Goal: Task Accomplishment & Management: Manage account settings

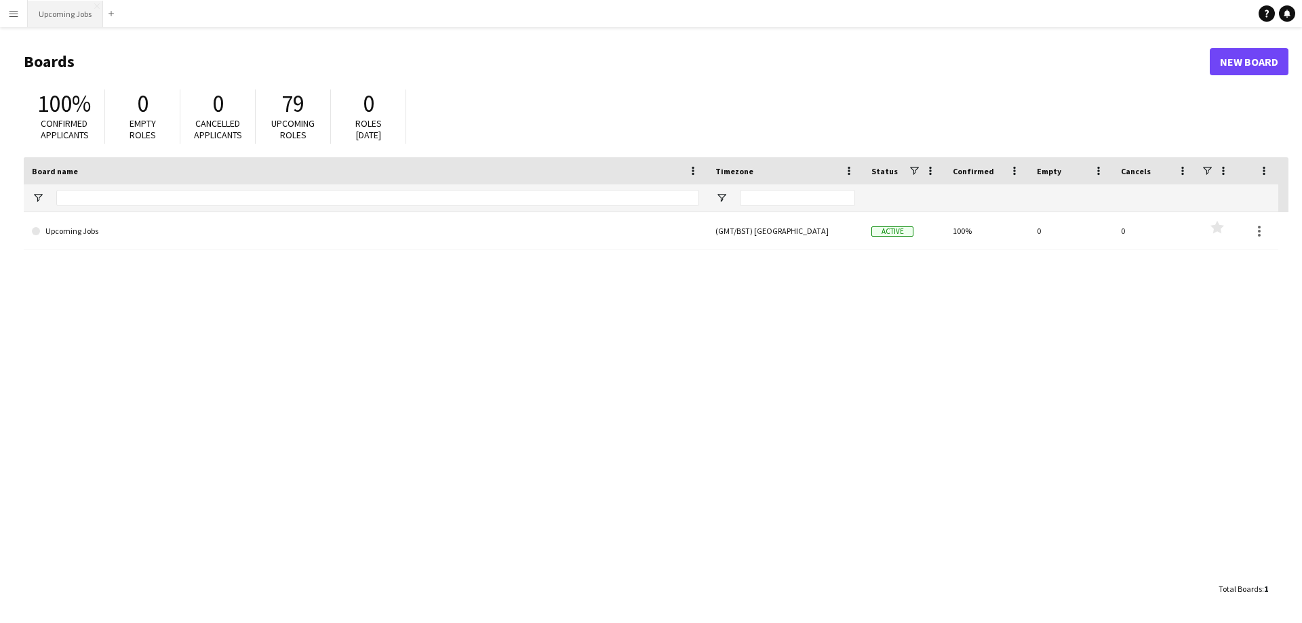
click at [54, 19] on button "Upcoming Jobs Close" at bounding box center [65, 14] width 75 height 26
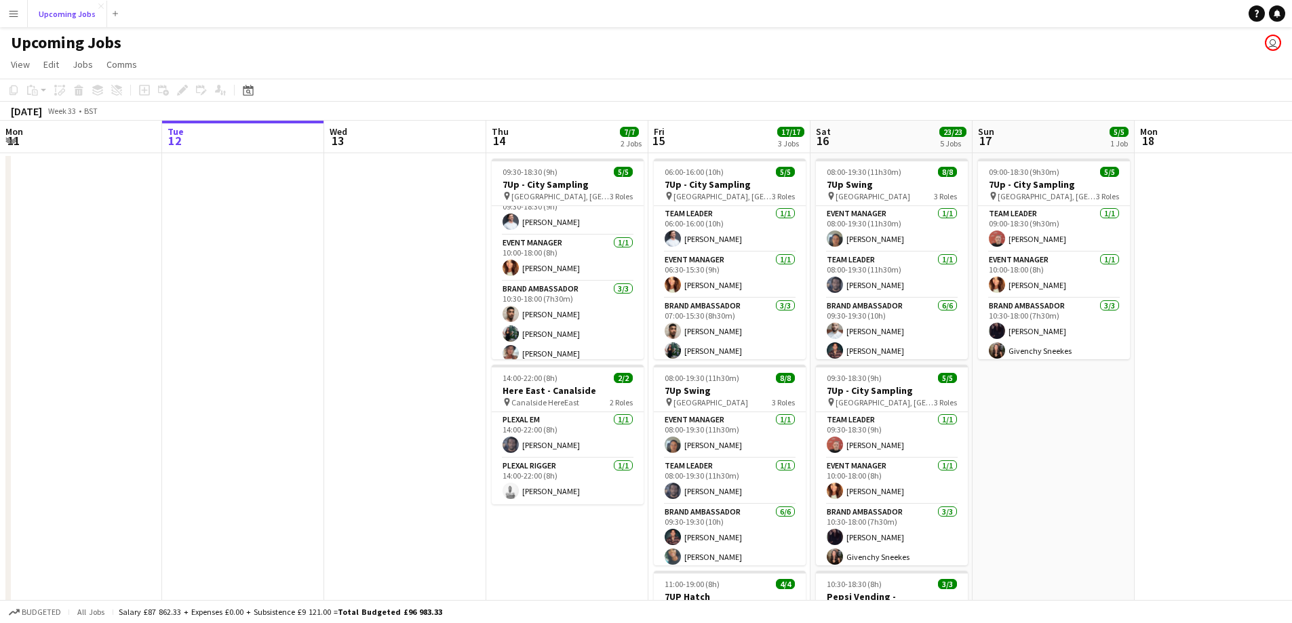
scroll to position [24, 0]
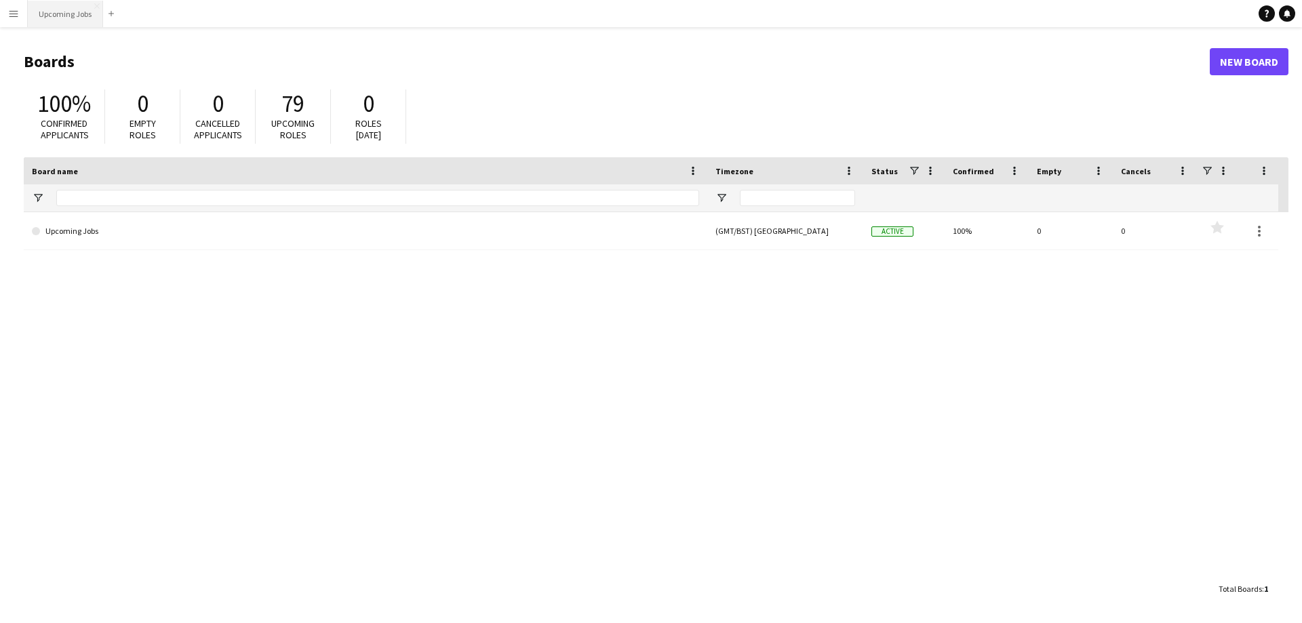
click at [80, 7] on button "Upcoming Jobs Close" at bounding box center [65, 14] width 75 height 26
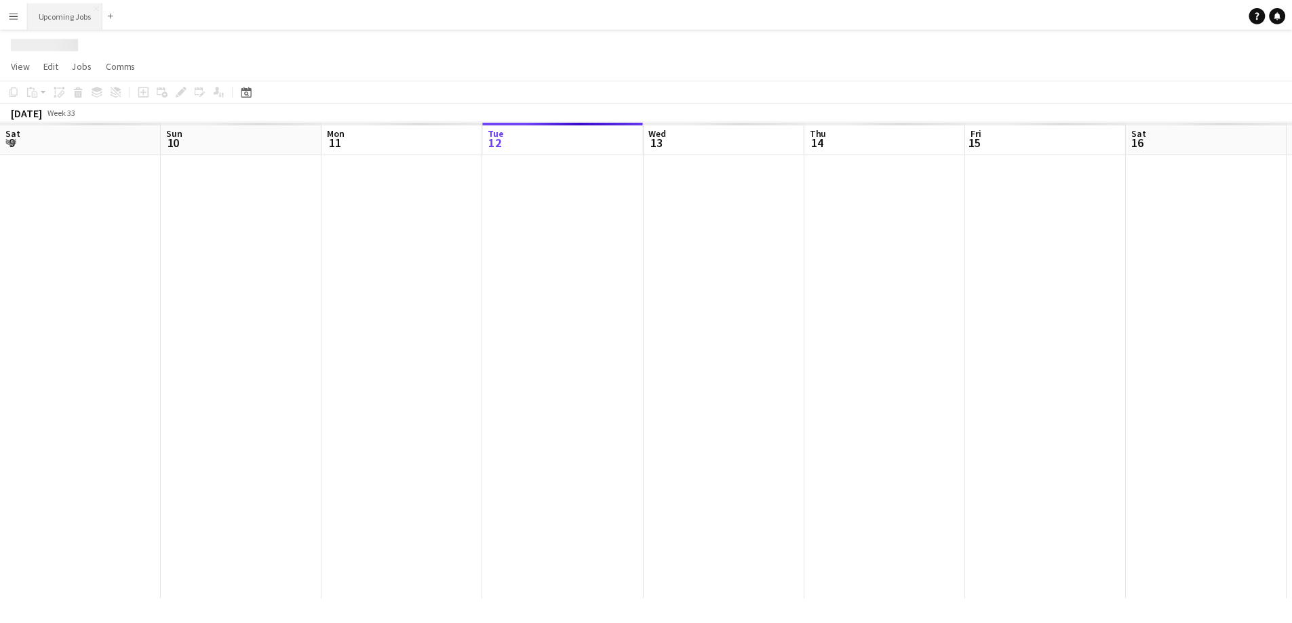
scroll to position [0, 324]
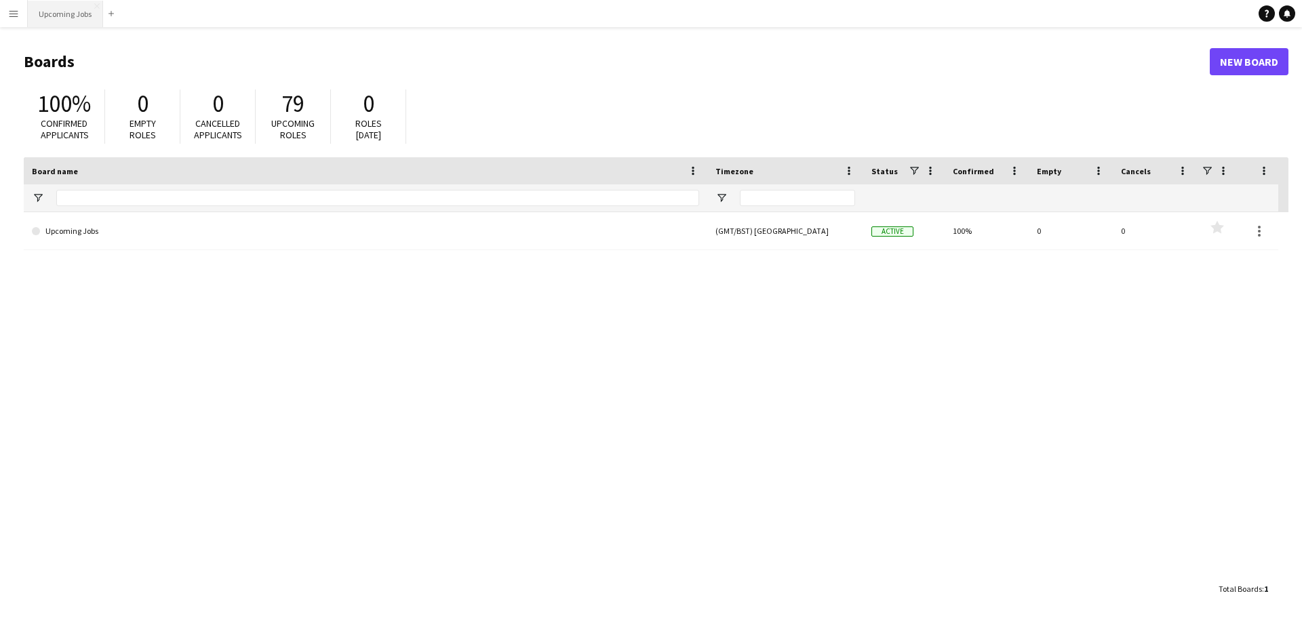
drag, startPoint x: 71, startPoint y: 9, endPoint x: 88, endPoint y: 14, distance: 17.4
click at [77, 5] on button "Upcoming Jobs Close" at bounding box center [65, 14] width 75 height 26
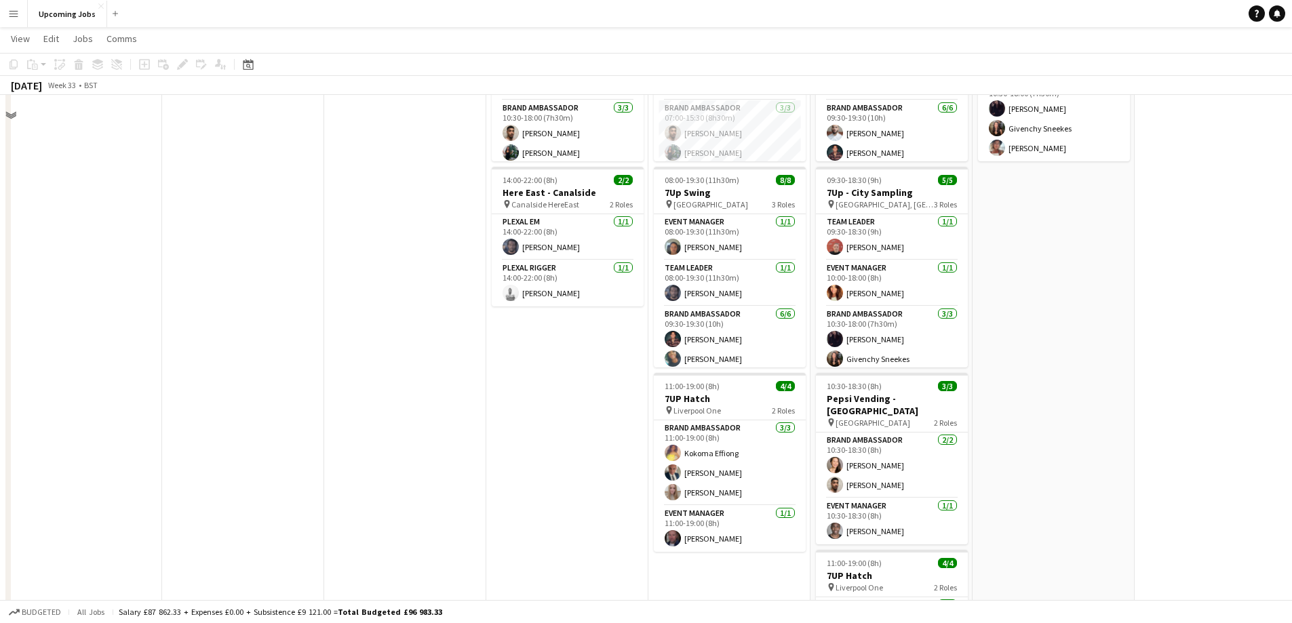
scroll to position [203, 0]
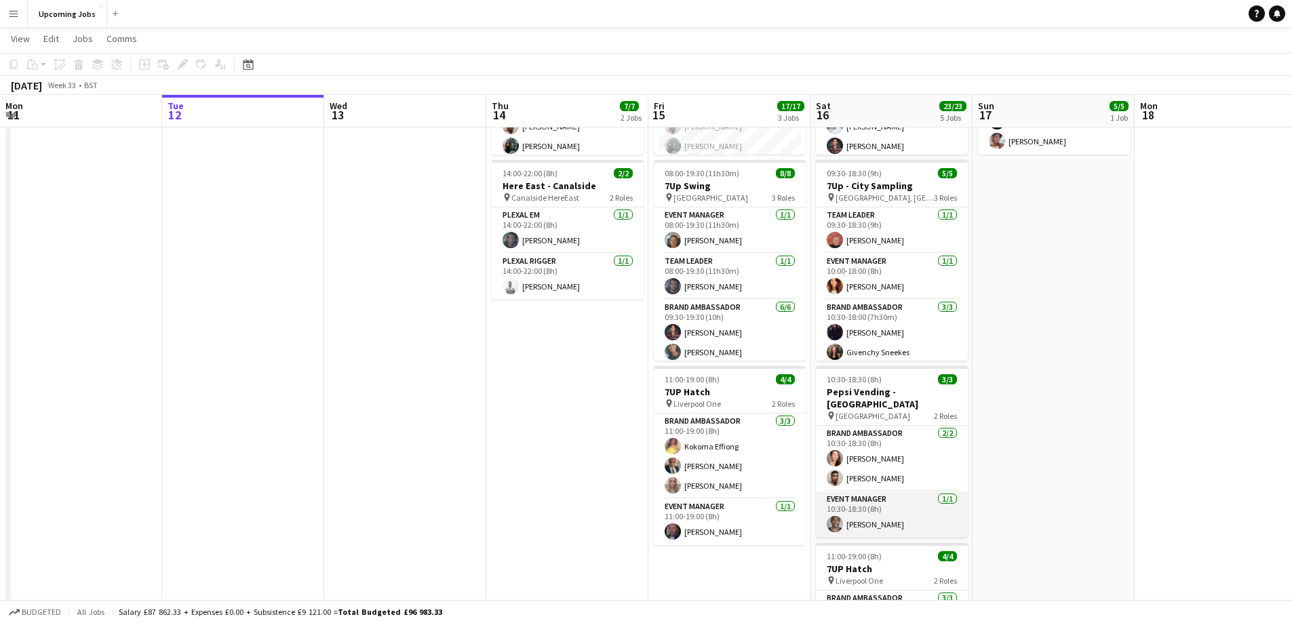
click at [836, 517] on app-user-avatar at bounding box center [835, 524] width 16 height 16
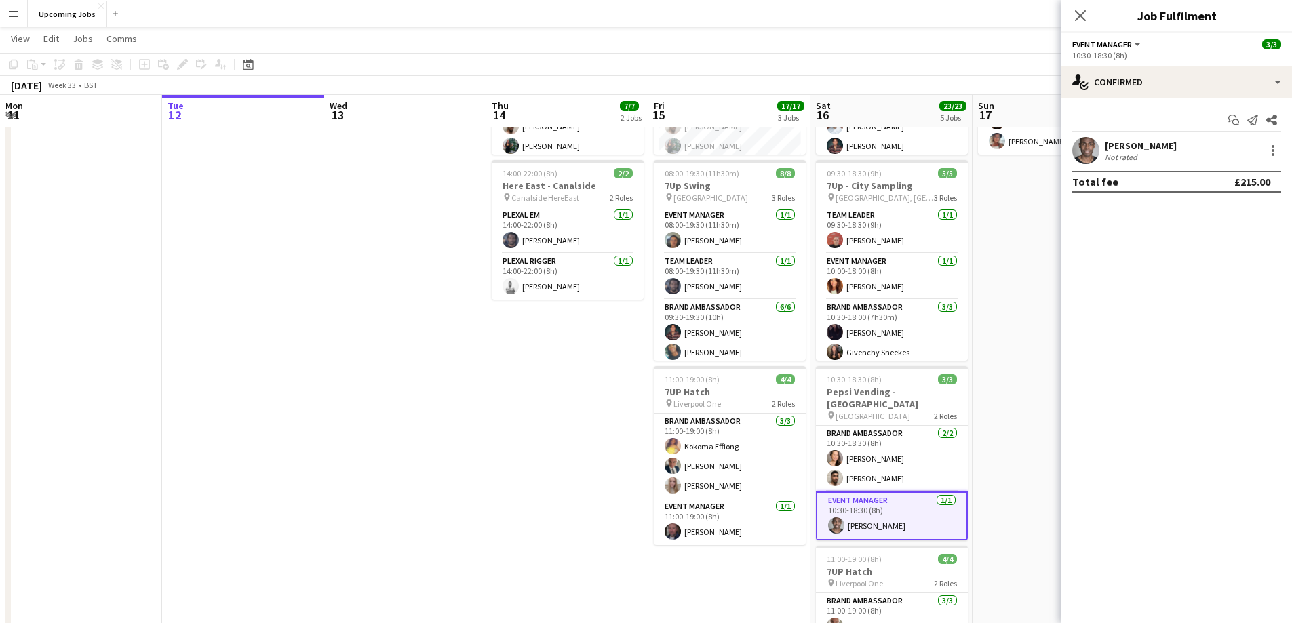
scroll to position [0, 325]
click at [1089, 160] on app-user-avatar at bounding box center [1085, 150] width 27 height 27
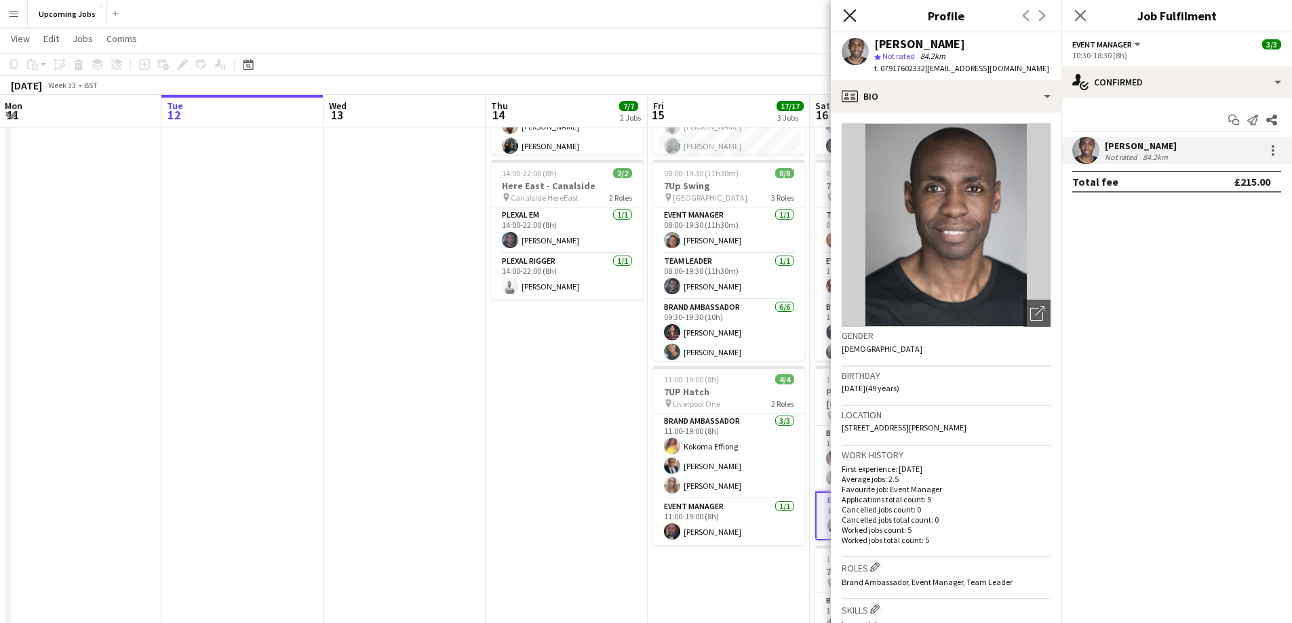
click at [848, 16] on icon "Close pop-in" at bounding box center [849, 15] width 13 height 13
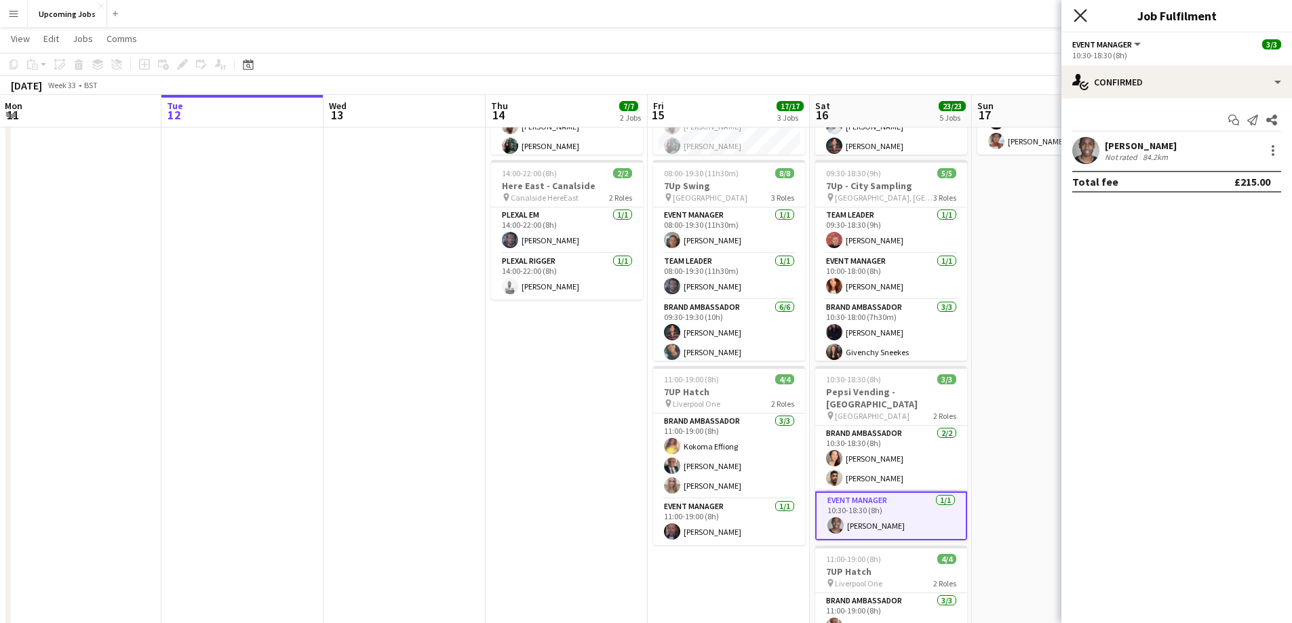
click at [1084, 20] on icon at bounding box center [1079, 15] width 13 height 13
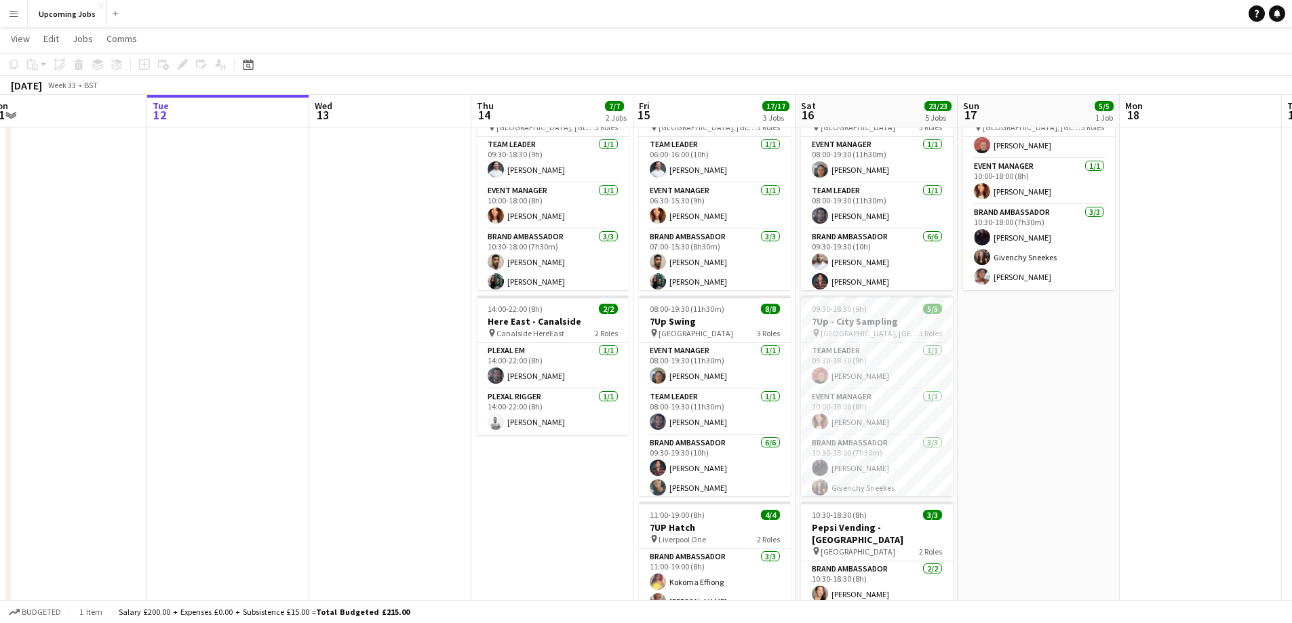
scroll to position [0, 334]
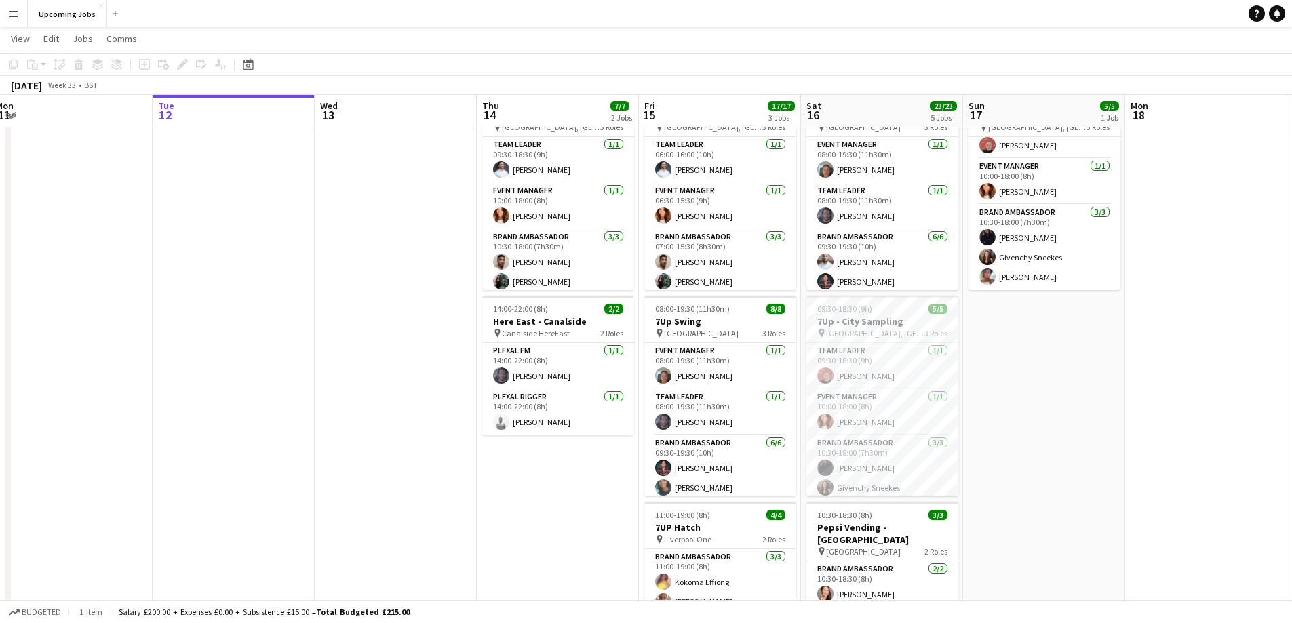
drag, startPoint x: 1033, startPoint y: 376, endPoint x: 1036, endPoint y: 427, distance: 51.6
click at [1031, 432] on app-date-cell "09:00-18:30 (9h30m) 5/5 7Up - City Sampling pin Victoria Centre, Nottingham 3 R…" at bounding box center [1044, 568] width 162 height 969
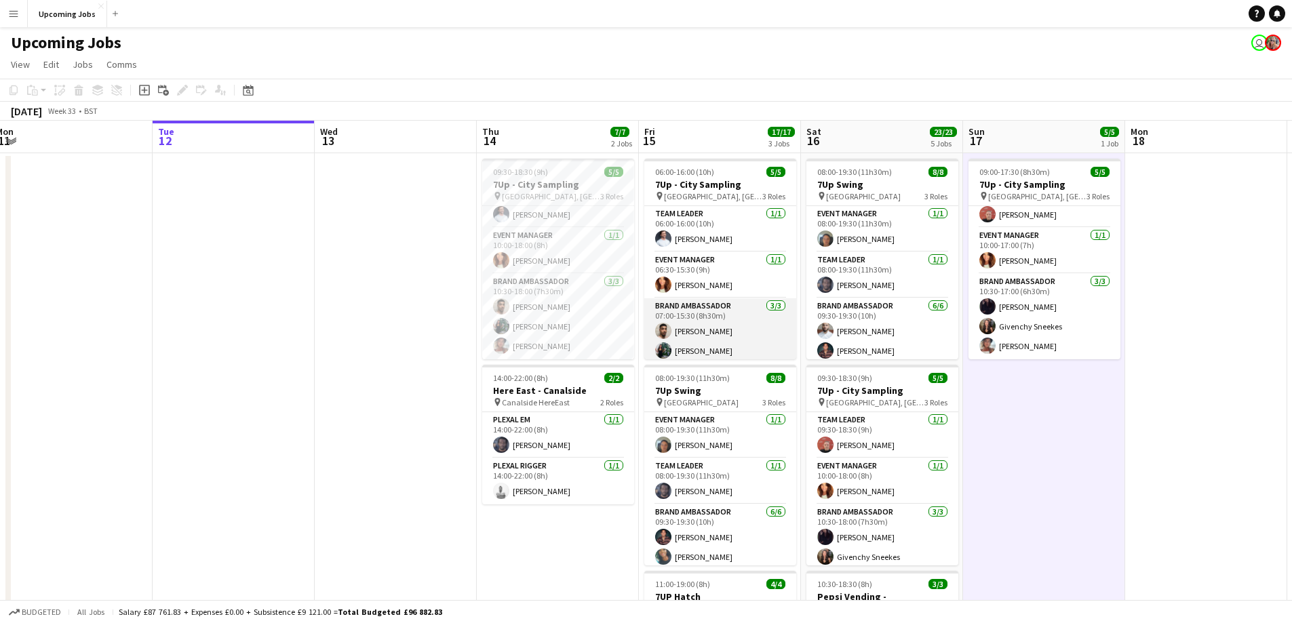
scroll to position [24, 0]
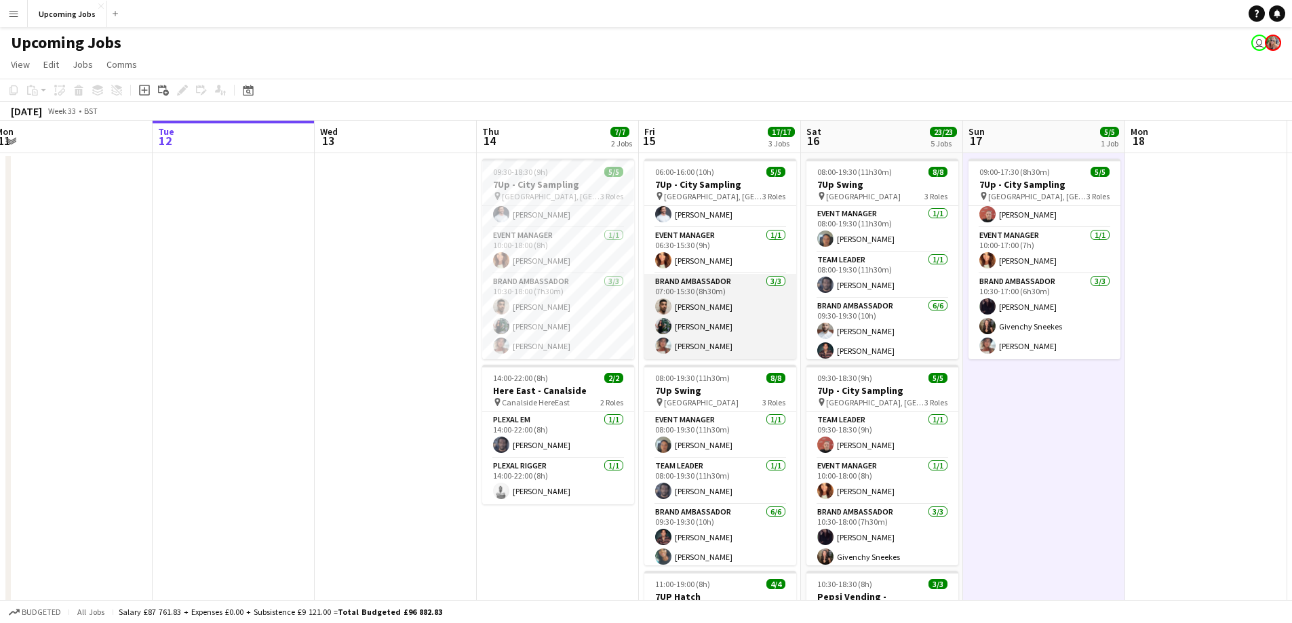
click at [735, 318] on app-card-role "Brand Ambassador 3/3 07:00-15:30 (8h30m) Tyler Smith Katie Whittaker Carole-Ann…" at bounding box center [720, 316] width 152 height 85
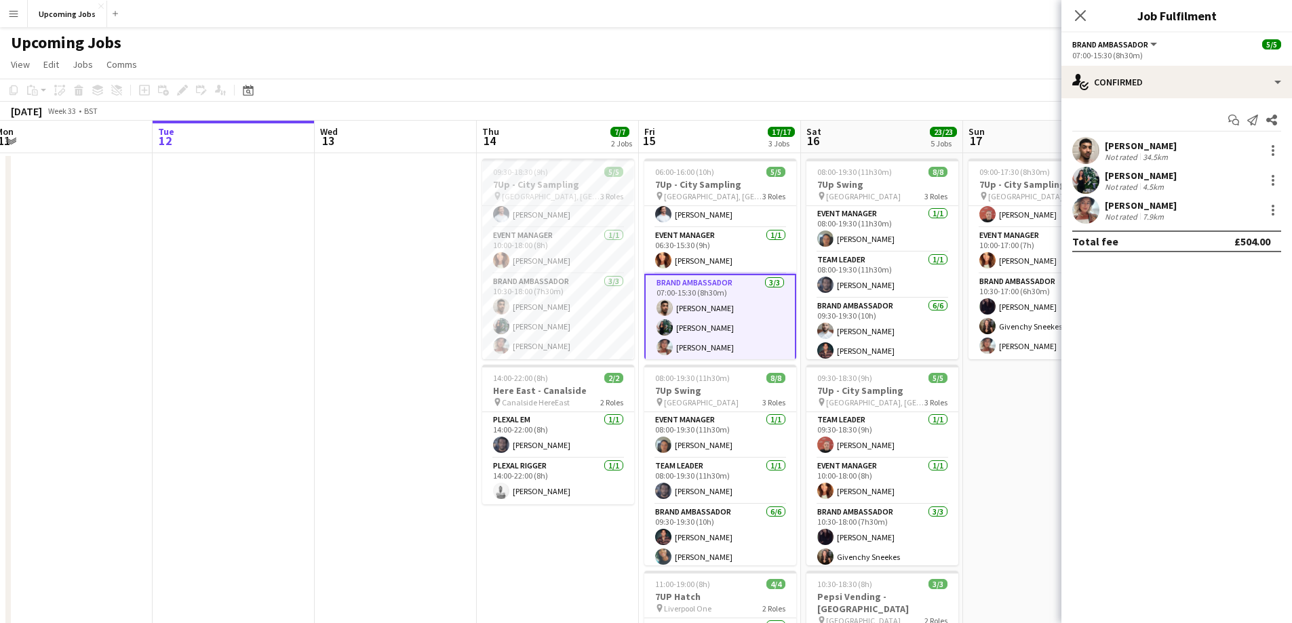
click at [177, 94] on div "Add job Add linked Job Edit Edit linked Job Applicants" at bounding box center [177, 90] width 104 height 16
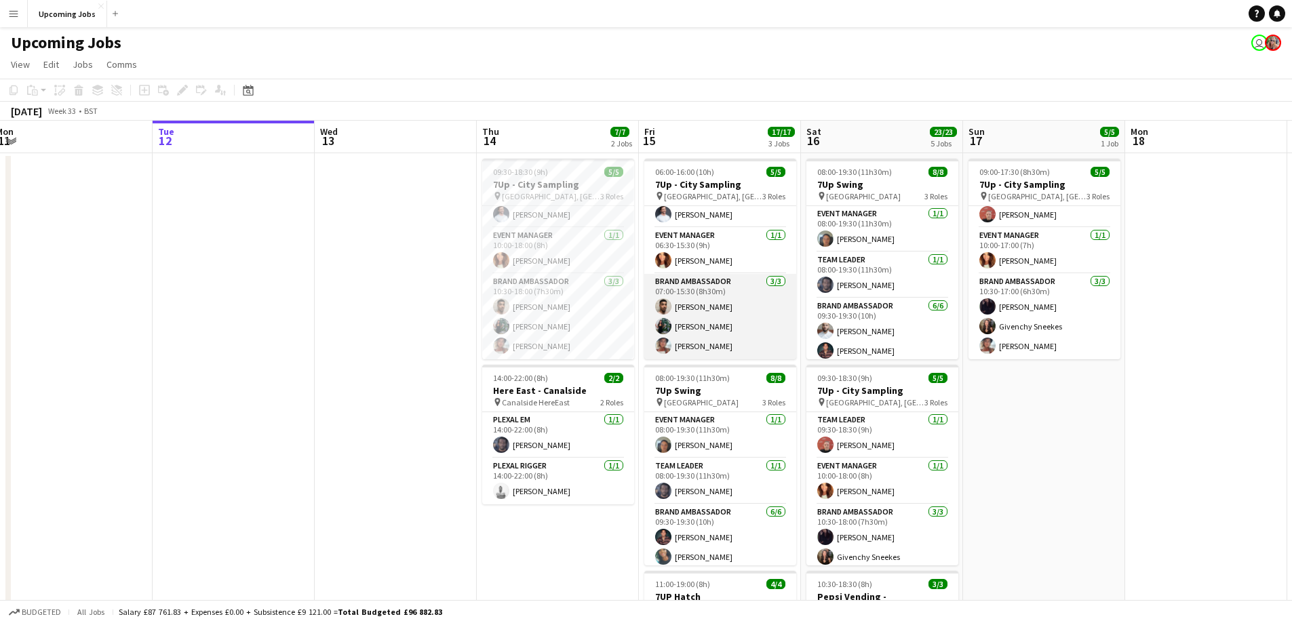
click at [750, 296] on app-card-role "Brand Ambassador 3/3 07:00-15:30 (8h30m) Tyler Smith Katie Whittaker Carole-Ann…" at bounding box center [720, 316] width 152 height 85
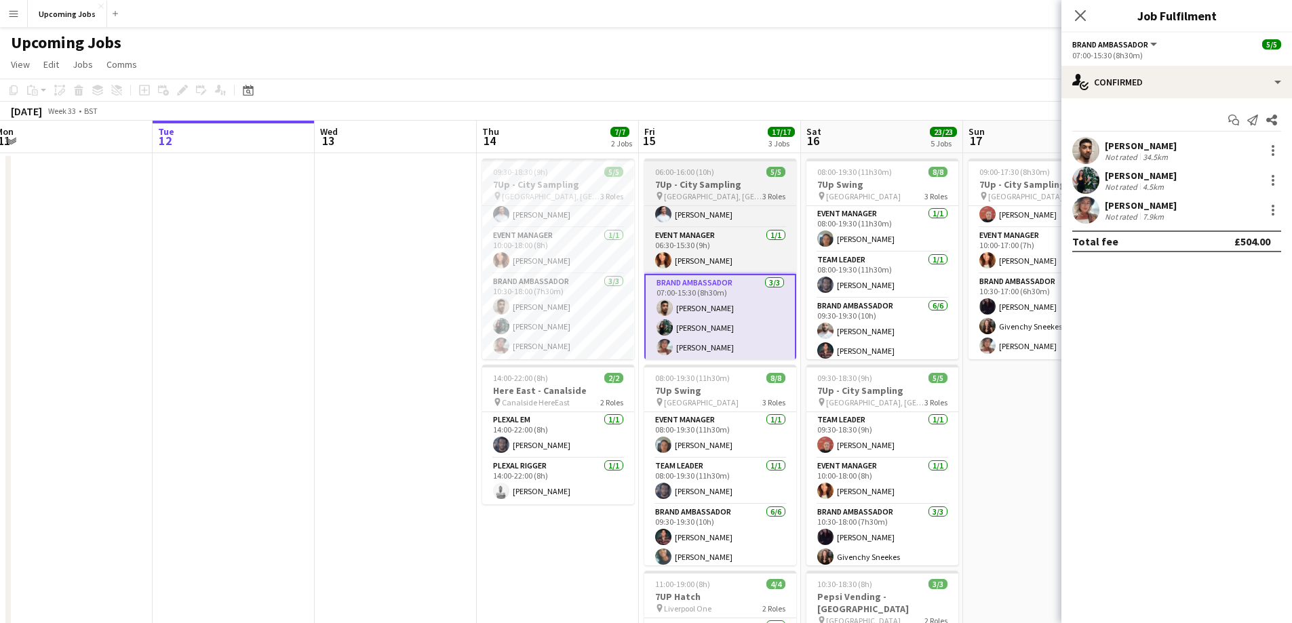
click at [718, 180] on h3 "7Up - City Sampling" at bounding box center [720, 184] width 152 height 12
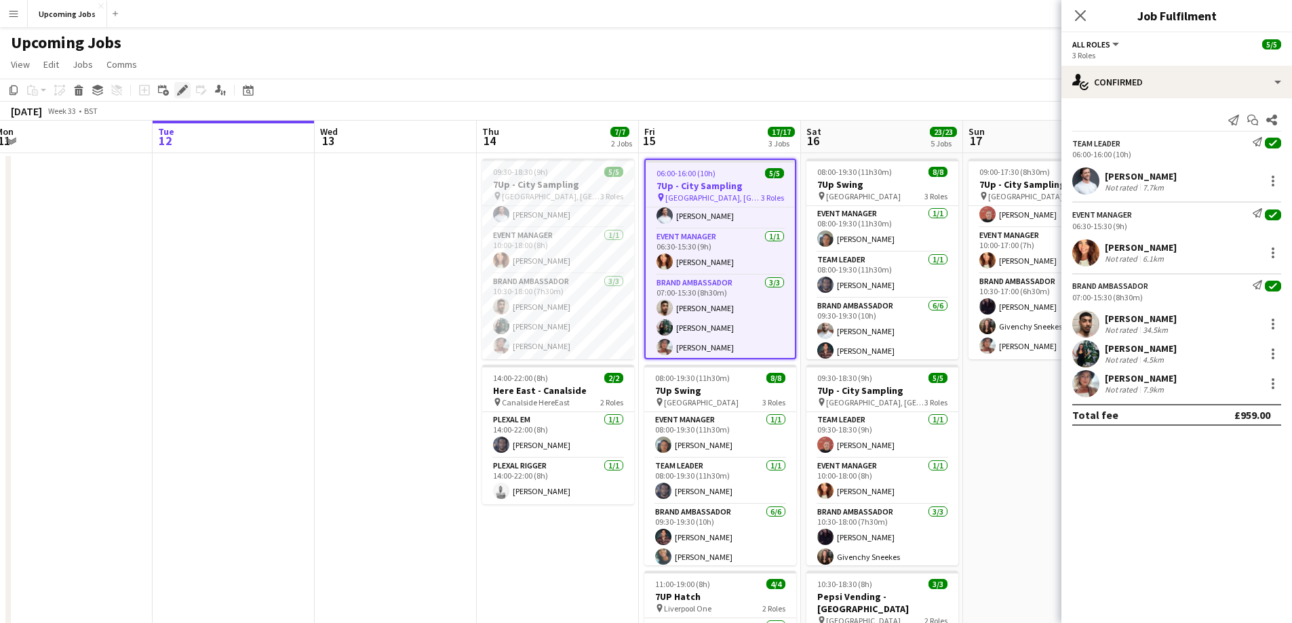
click at [180, 92] on icon at bounding box center [181, 90] width 7 height 7
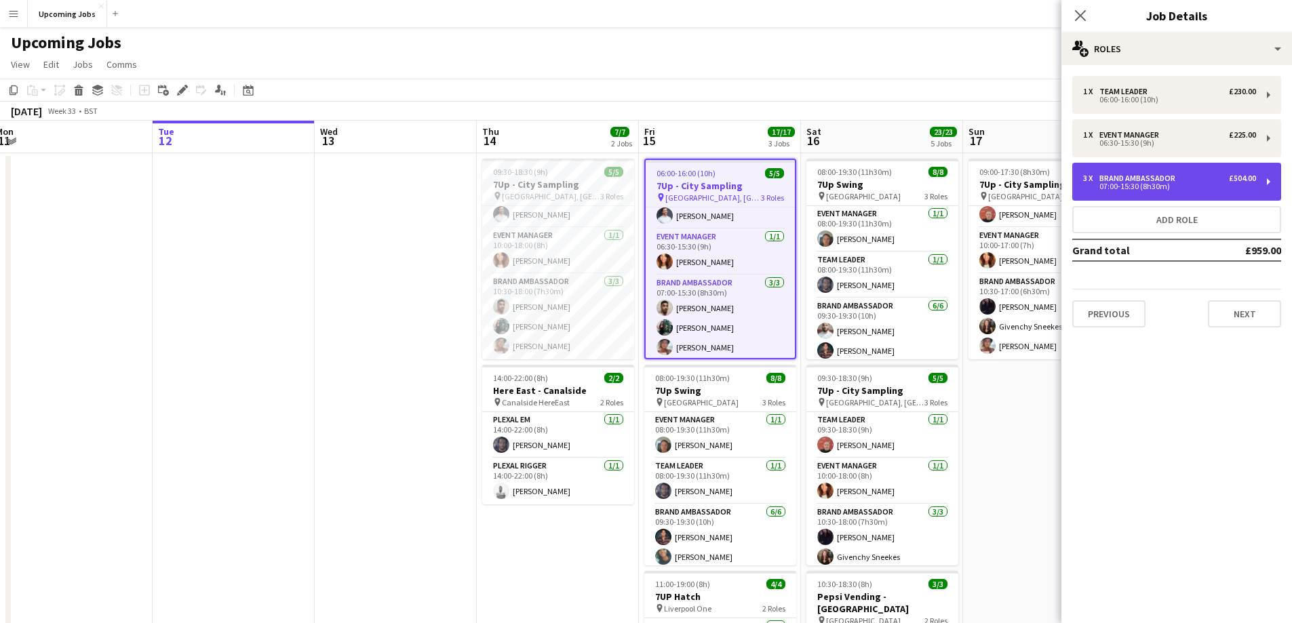
click at [1227, 182] on div "3 x Brand Ambassador £504.00" at bounding box center [1169, 178] width 173 height 9
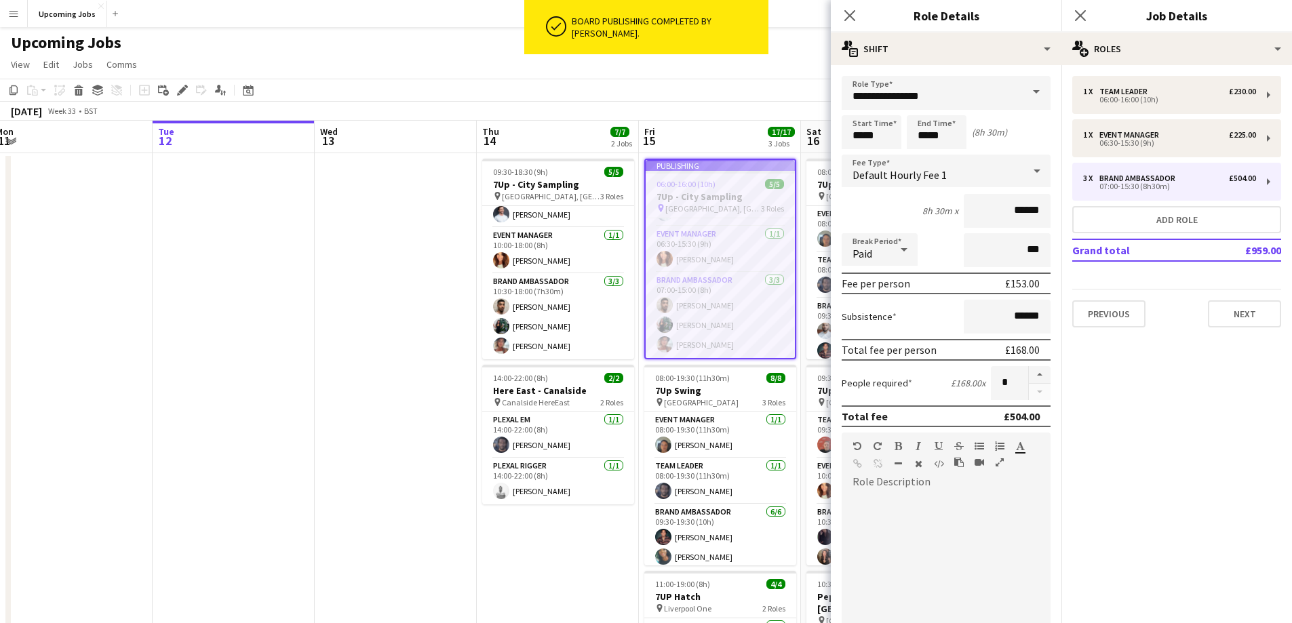
scroll to position [27, 0]
drag, startPoint x: 846, startPoint y: 16, endPoint x: 847, endPoint y: 31, distance: 15.7
click at [846, 16] on icon "Close pop-in" at bounding box center [849, 15] width 11 height 11
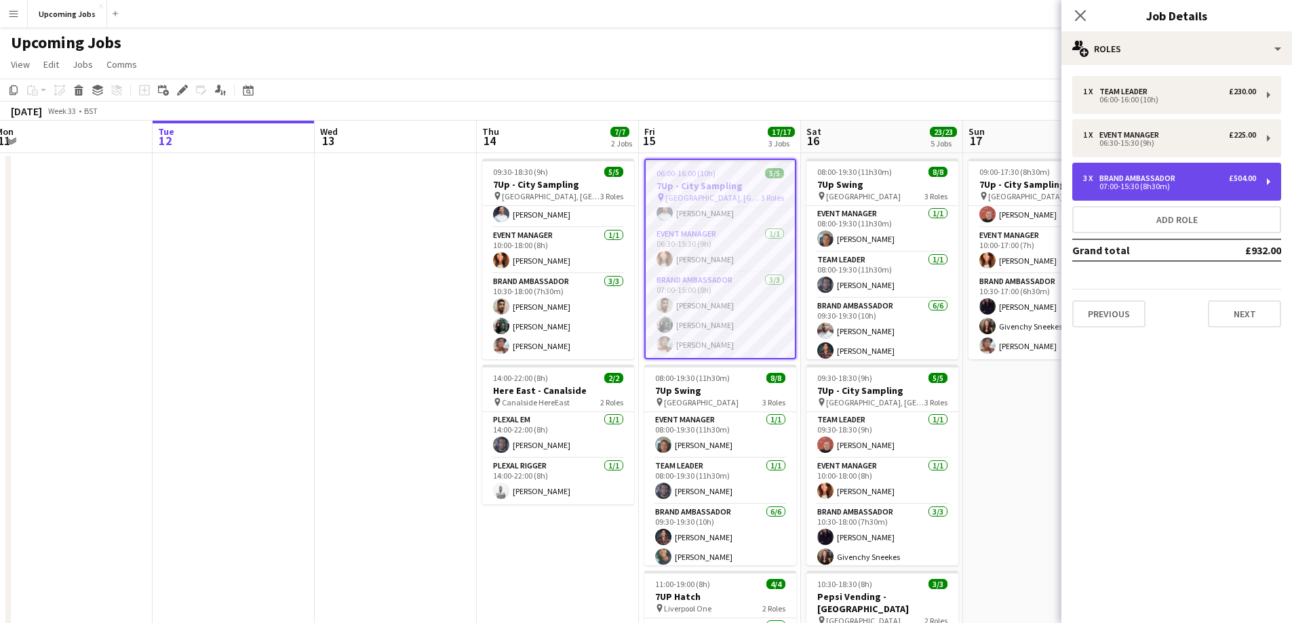
click at [1177, 178] on div "Brand Ambassador" at bounding box center [1139, 178] width 81 height 9
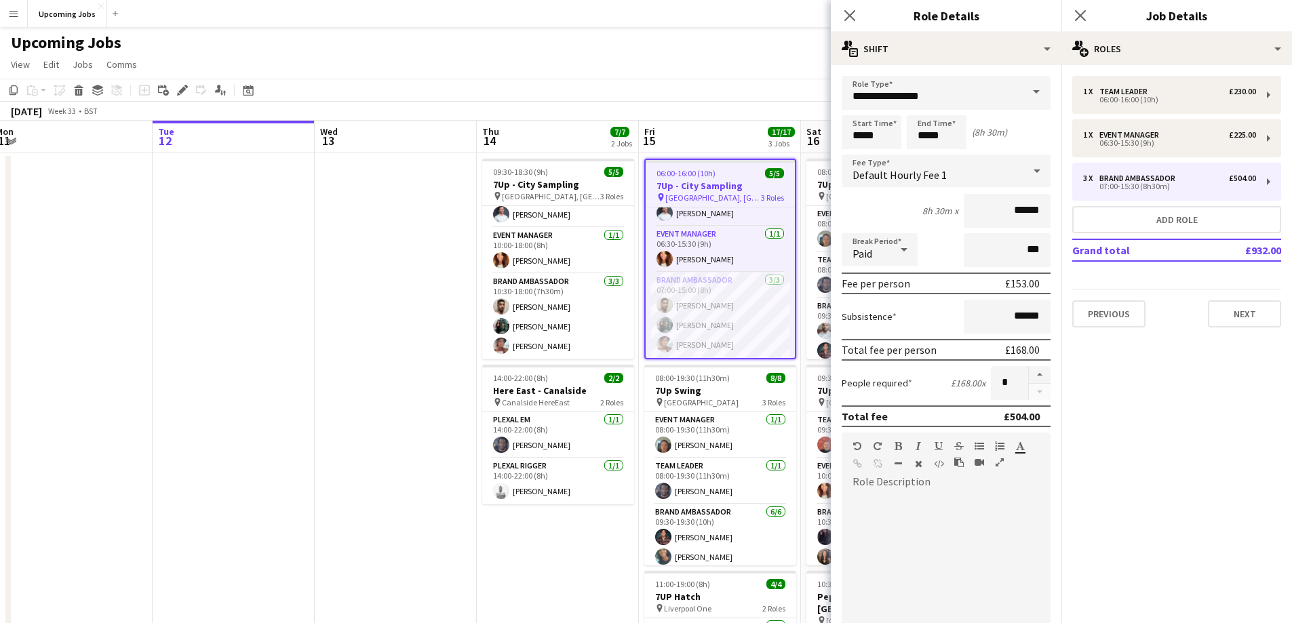
drag, startPoint x: 1030, startPoint y: 298, endPoint x: 995, endPoint y: 309, distance: 36.9
drag, startPoint x: 995, startPoint y: 309, endPoint x: 1145, endPoint y: 441, distance: 199.9
click at [1145, 441] on mat-expansion-panel "pencil3 General details 1 x Team Leader £230.00 06:00-16:00 (10h) 1 x Event Man…" at bounding box center [1176, 344] width 231 height 558
click at [850, 8] on app-icon "Close pop-in" at bounding box center [850, 16] width 20 height 20
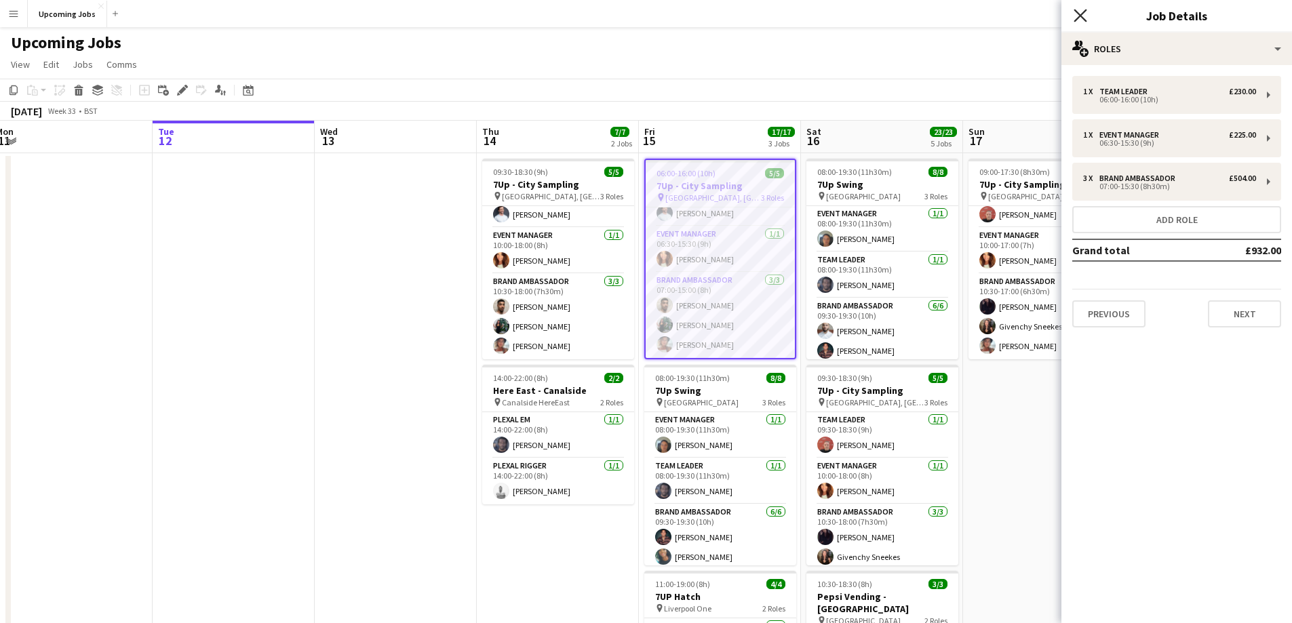
click at [1079, 12] on icon "Close pop-in" at bounding box center [1079, 15] width 13 height 13
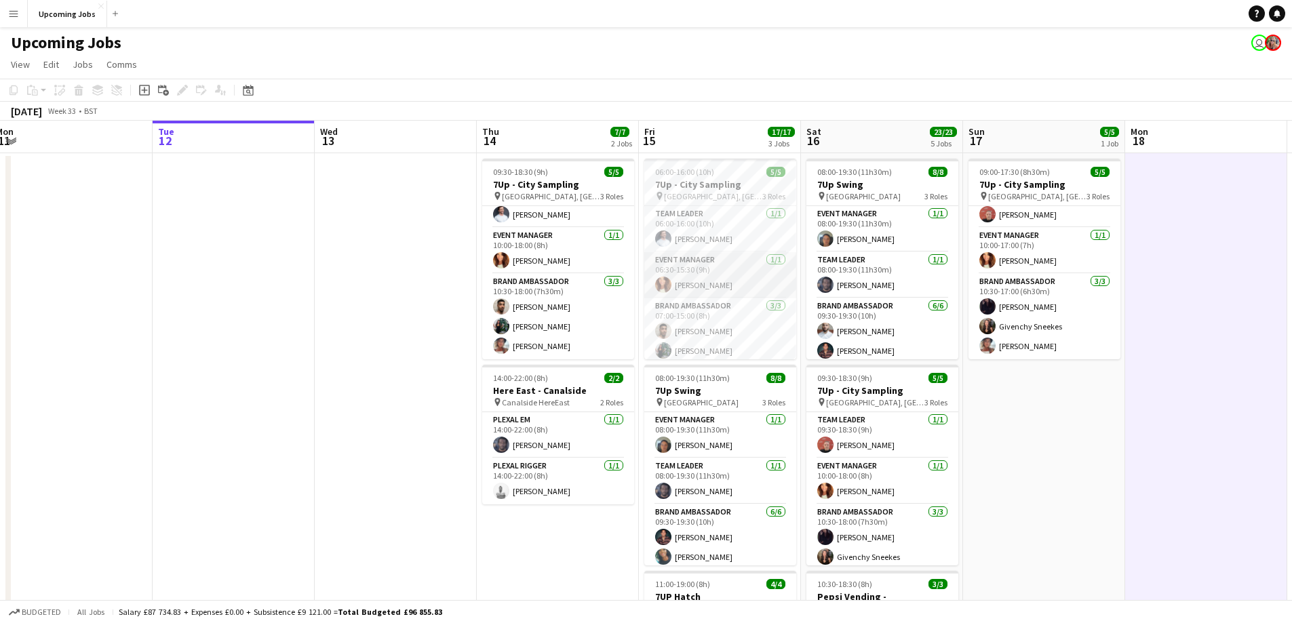
scroll to position [24, 0]
click at [729, 294] on app-card-role "Brand Ambassador 3/3 07:00-15:00 (8h) Tyler Smith Katie Whittaker Carole-Anne O…" at bounding box center [720, 316] width 152 height 85
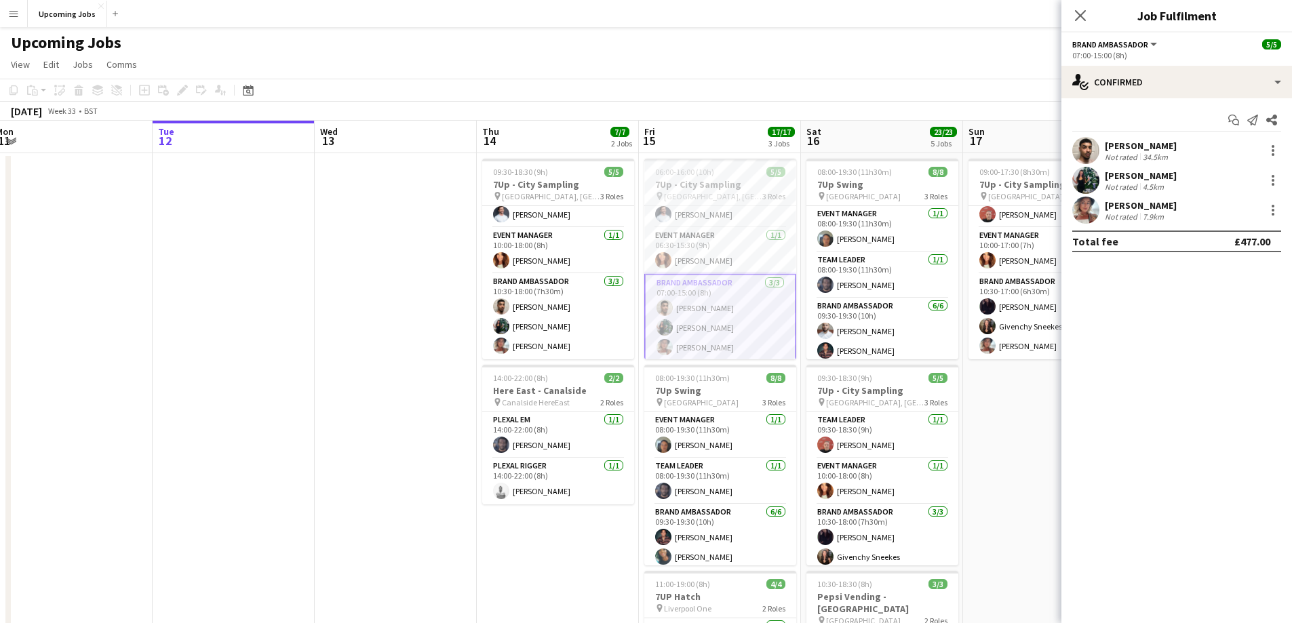
drag, startPoint x: 1091, startPoint y: 14, endPoint x: 1065, endPoint y: 19, distance: 26.3
click at [1088, 14] on div "Close pop-in" at bounding box center [1080, 15] width 38 height 31
click at [719, 176] on div "06:00-16:00 (10h) 5/5" at bounding box center [720, 172] width 152 height 10
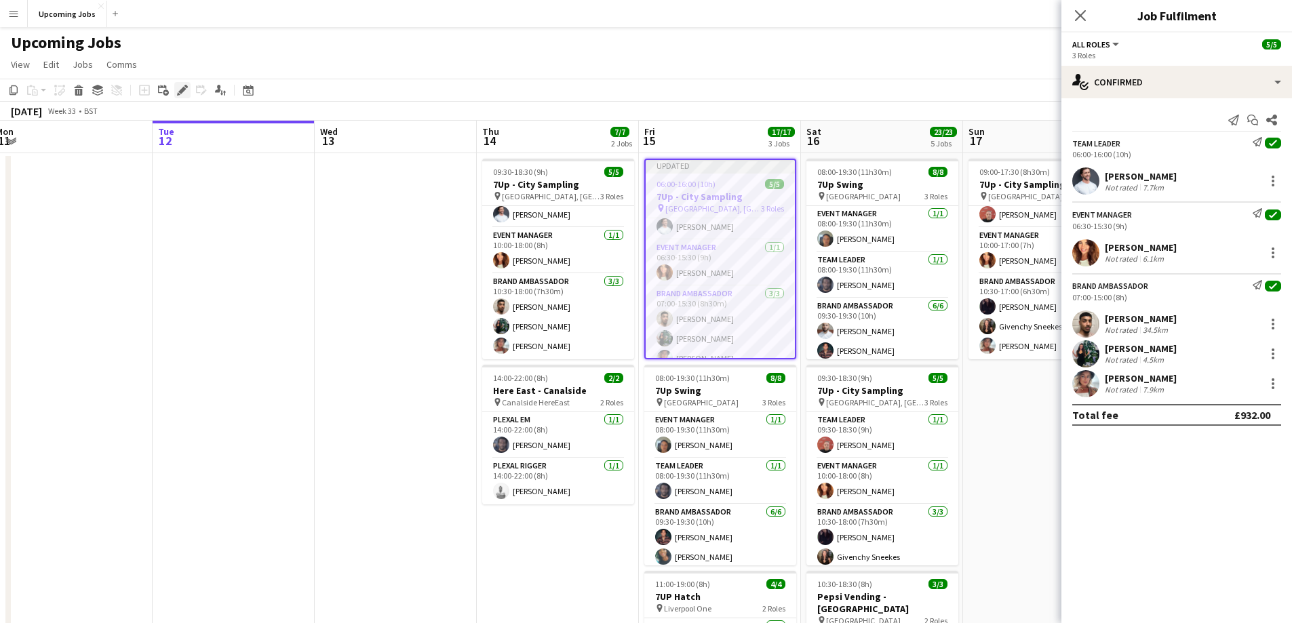
click at [178, 95] on icon at bounding box center [178, 93] width 3 height 3
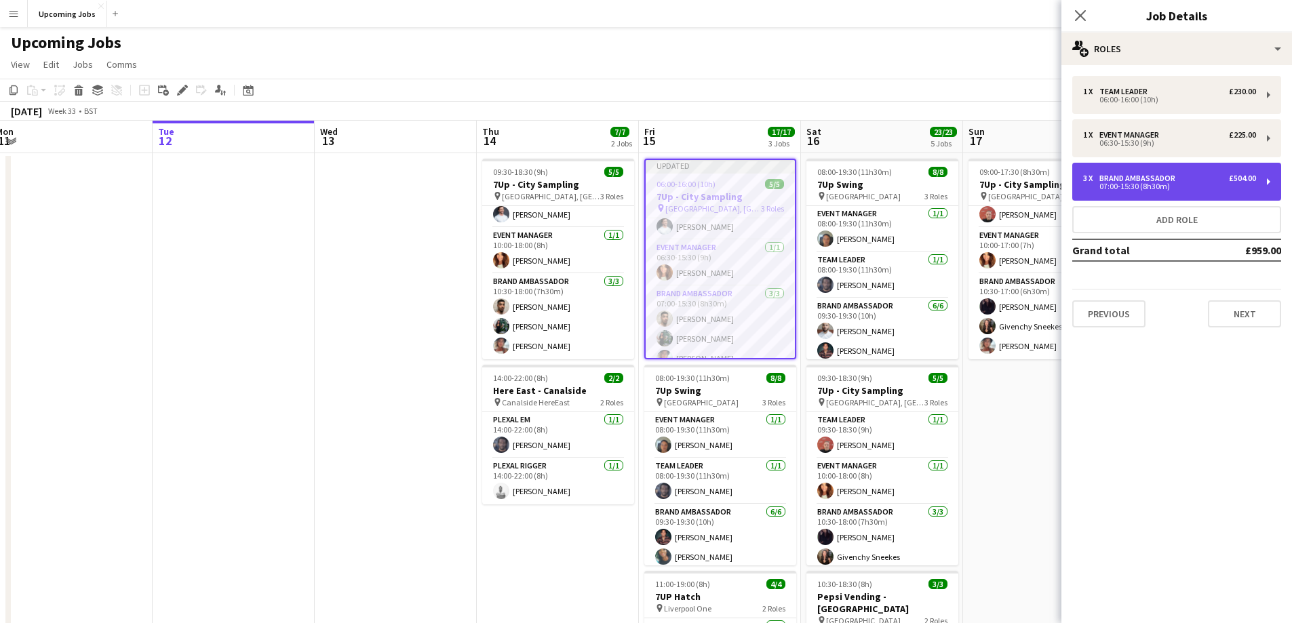
click at [1185, 179] on div "3 x Brand Ambassador £504.00" at bounding box center [1169, 178] width 173 height 9
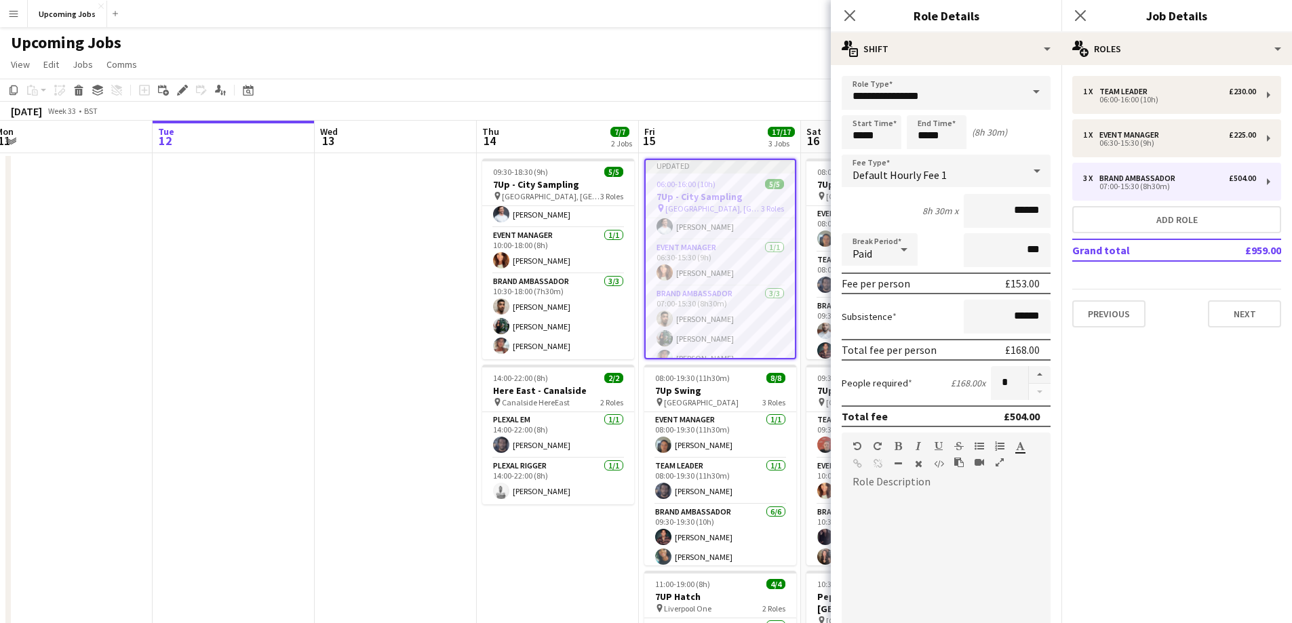
click at [1025, 412] on form "**********" at bounding box center [946, 443] width 231 height 734
click at [883, 138] on input "*****" at bounding box center [872, 132] width 60 height 34
click at [889, 105] on div at bounding box center [884, 109] width 27 height 14
click at [890, 108] on div at bounding box center [884, 109] width 27 height 14
click at [885, 153] on div at bounding box center [884, 156] width 27 height 14
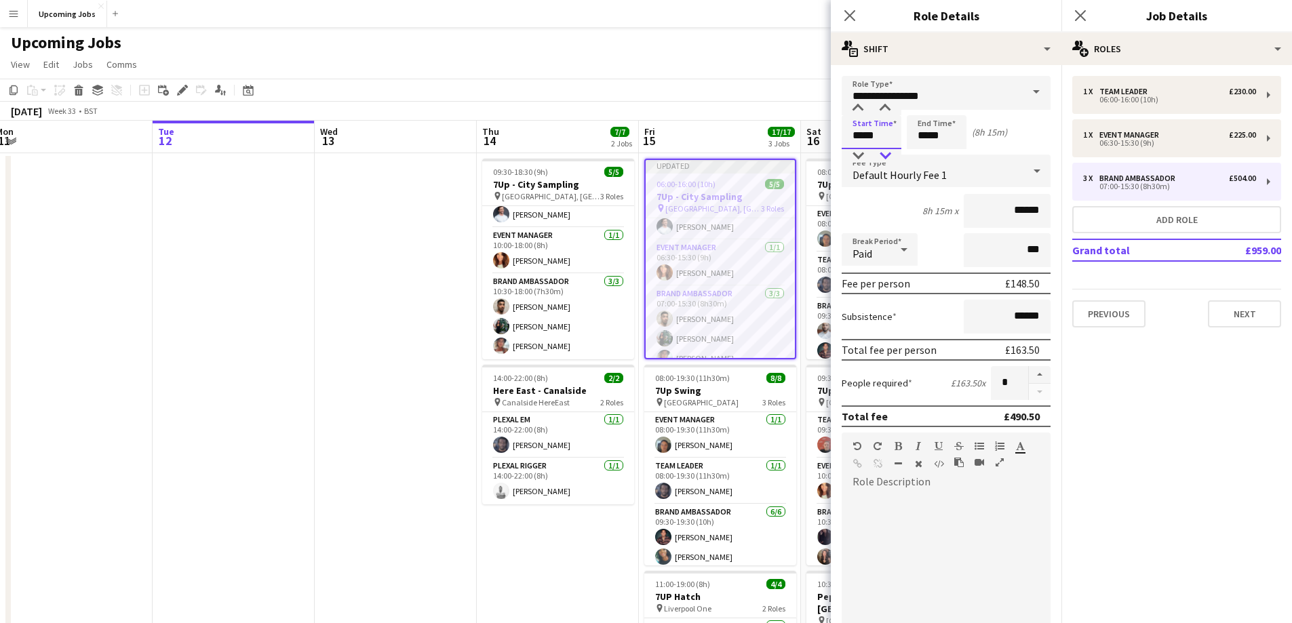
type input "*****"
click at [885, 153] on div at bounding box center [884, 156] width 27 height 14
click at [943, 129] on input "*****" at bounding box center [937, 132] width 60 height 34
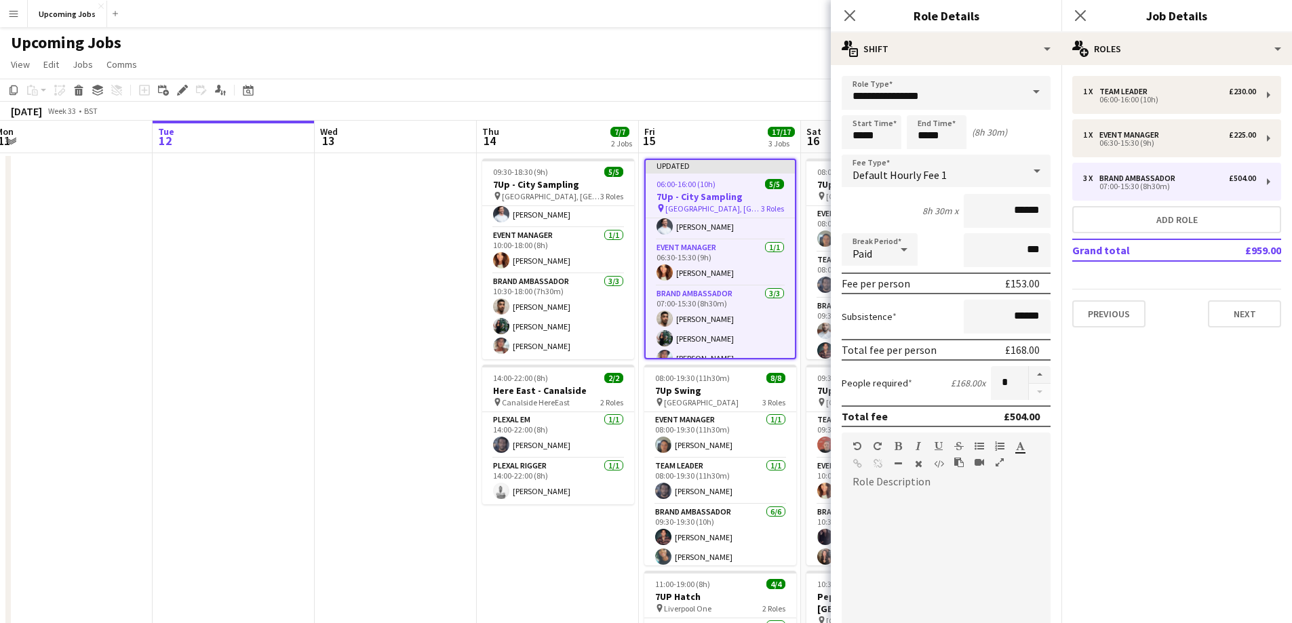
click at [858, 16] on div "Close pop-in" at bounding box center [850, 15] width 38 height 31
click at [850, 10] on icon "Close pop-in" at bounding box center [849, 15] width 13 height 13
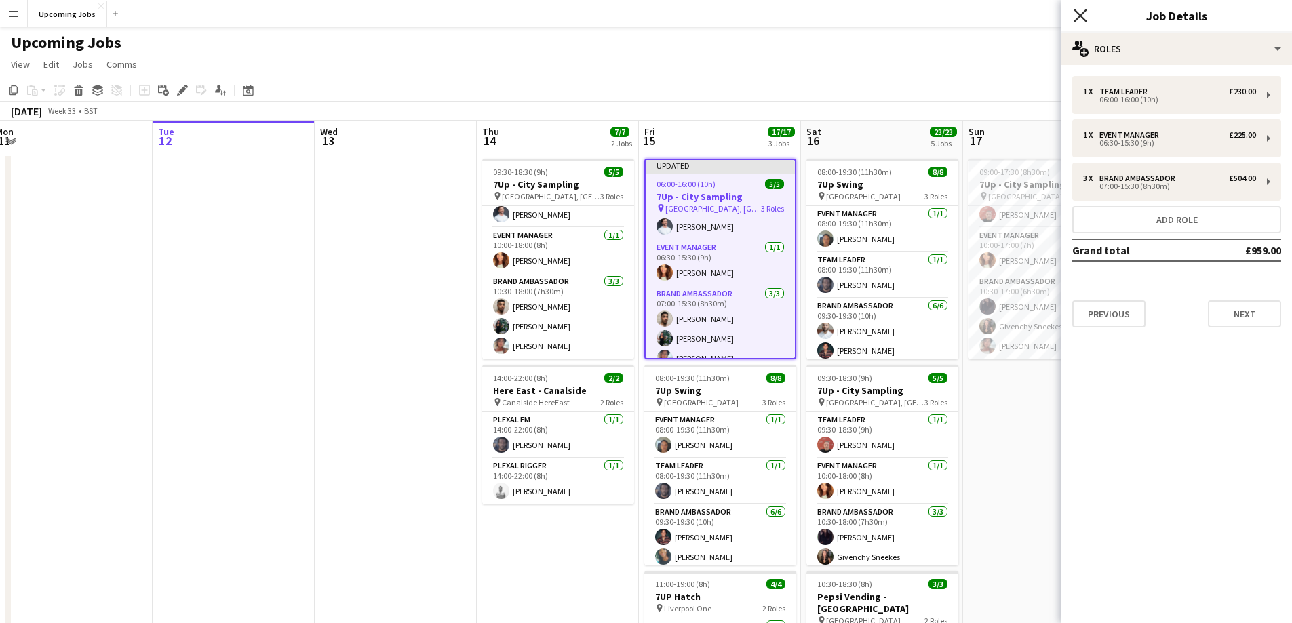
click at [1079, 13] on icon "Close pop-in" at bounding box center [1079, 15] width 13 height 13
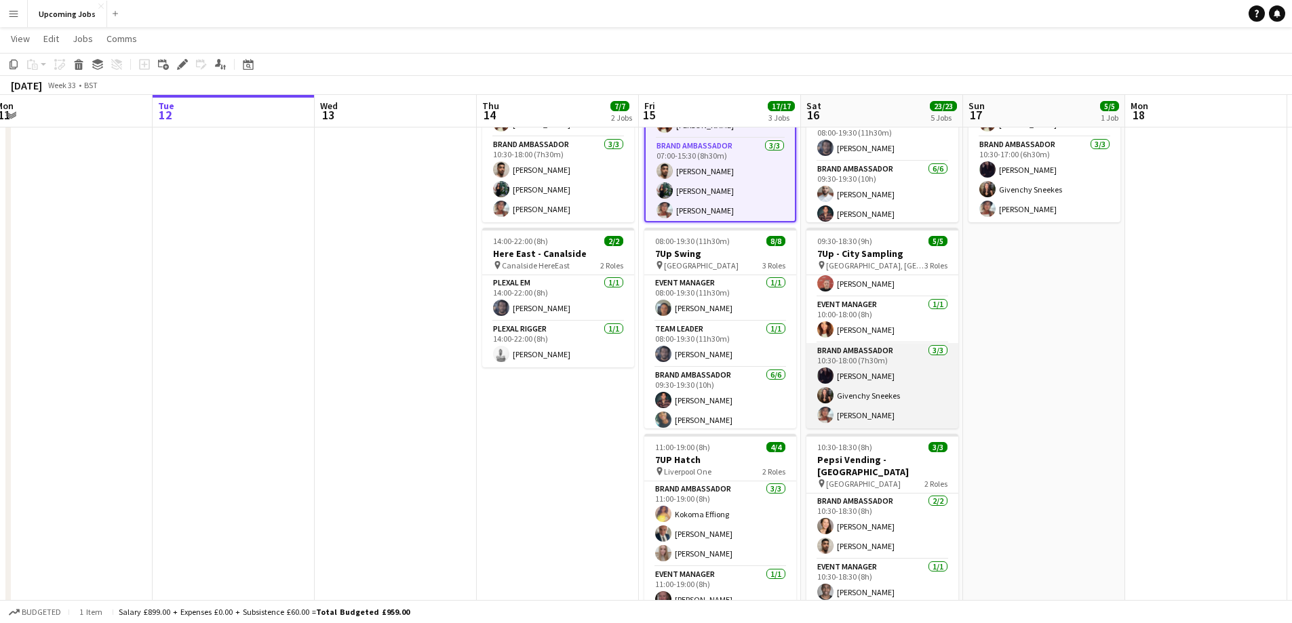
click at [823, 373] on app-user-avatar at bounding box center [825, 376] width 16 height 16
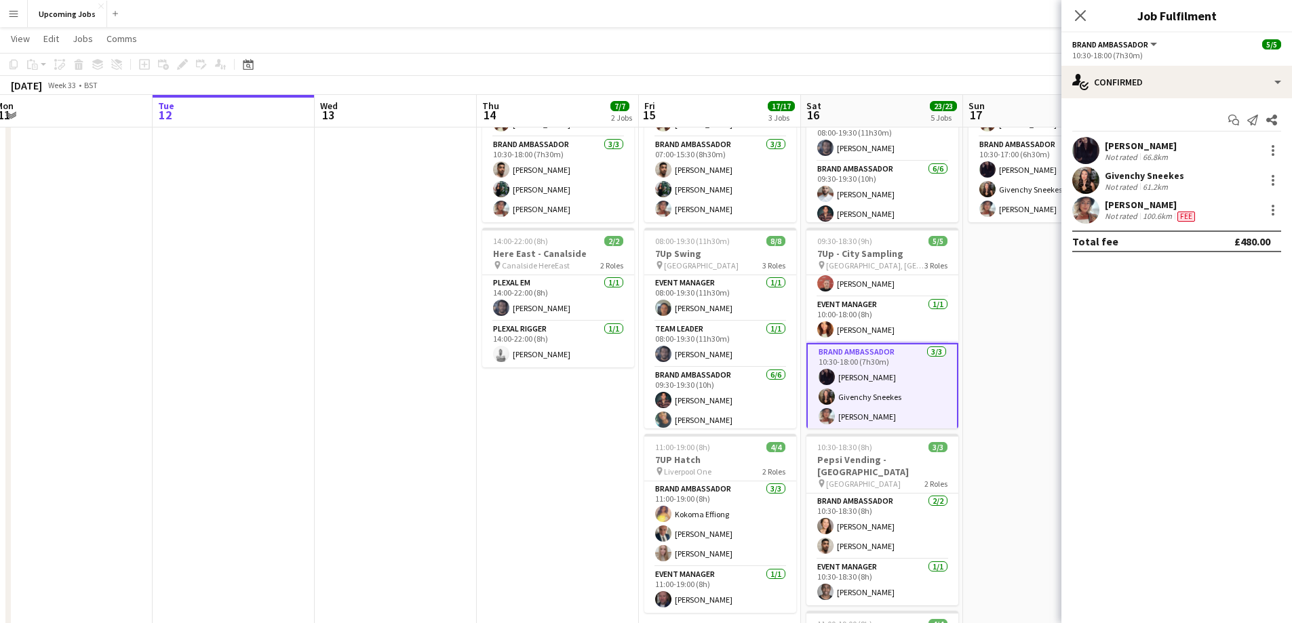
click at [1087, 147] on app-user-avatar at bounding box center [1085, 150] width 27 height 27
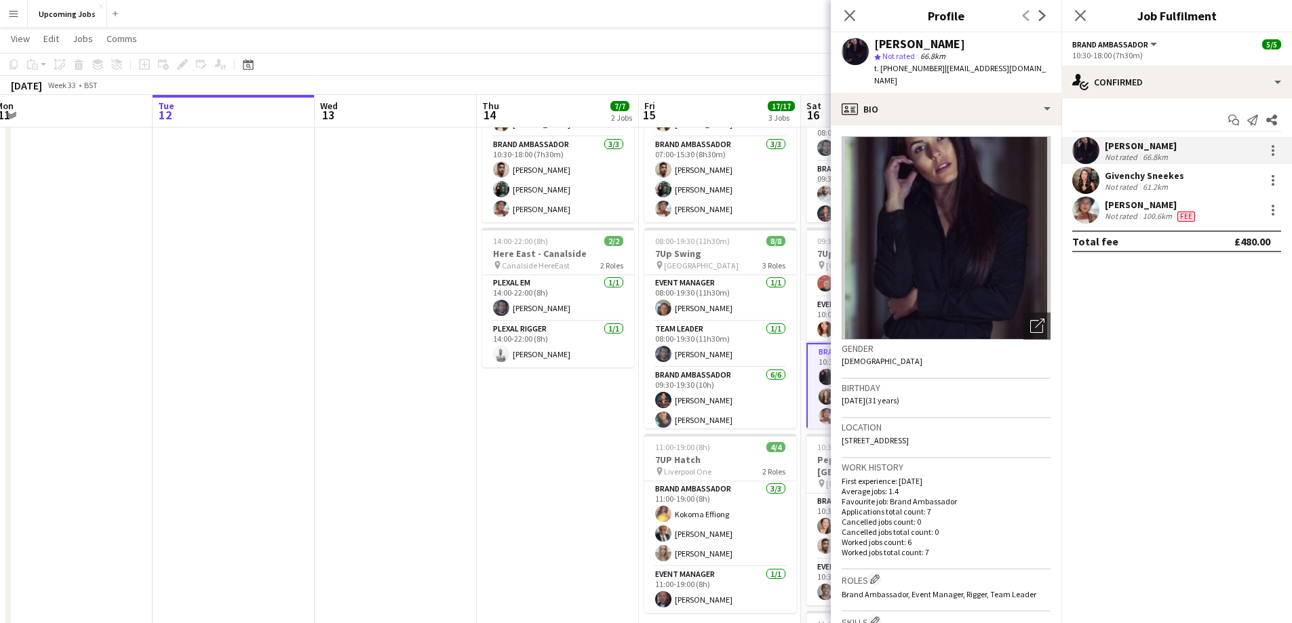
click at [1092, 178] on app-user-avatar at bounding box center [1085, 180] width 27 height 27
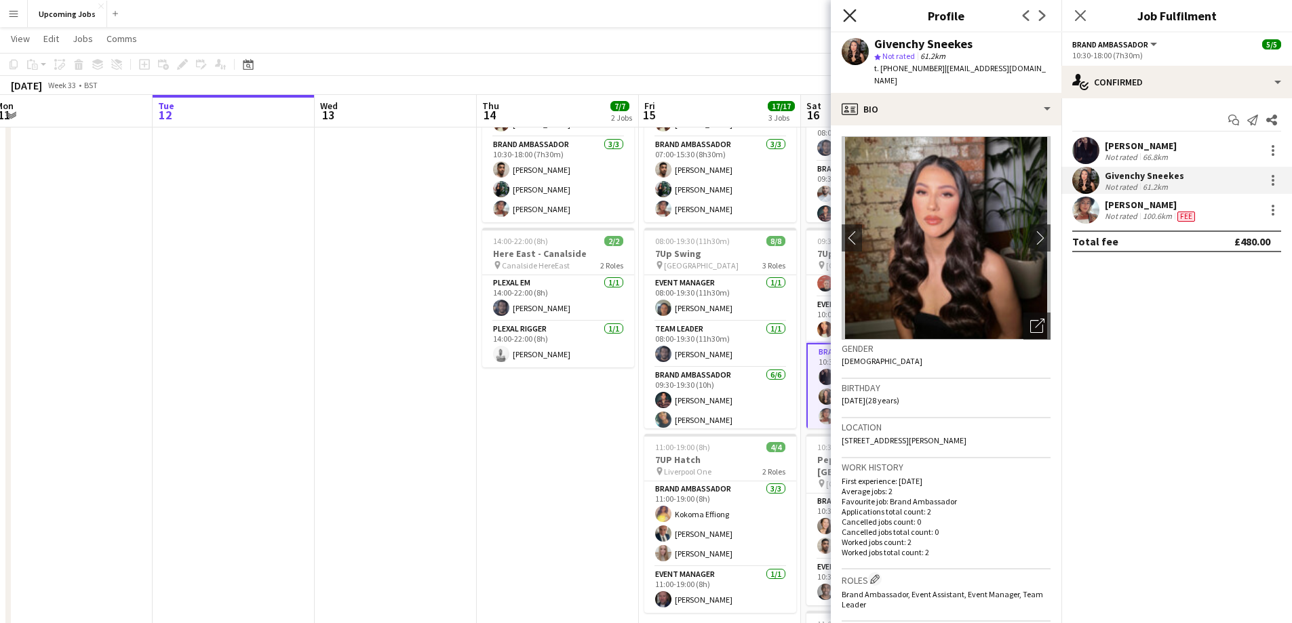
click at [850, 13] on icon "Close pop-in" at bounding box center [849, 15] width 13 height 13
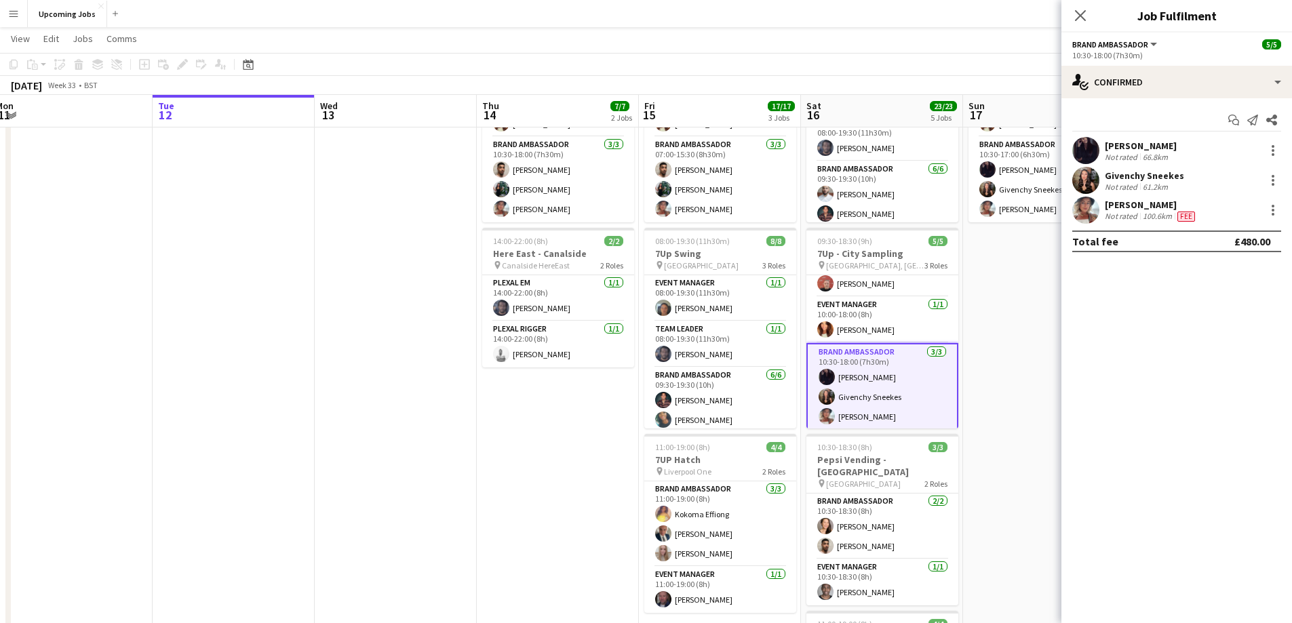
click at [1079, 10] on icon "Close pop-in" at bounding box center [1080, 15] width 11 height 11
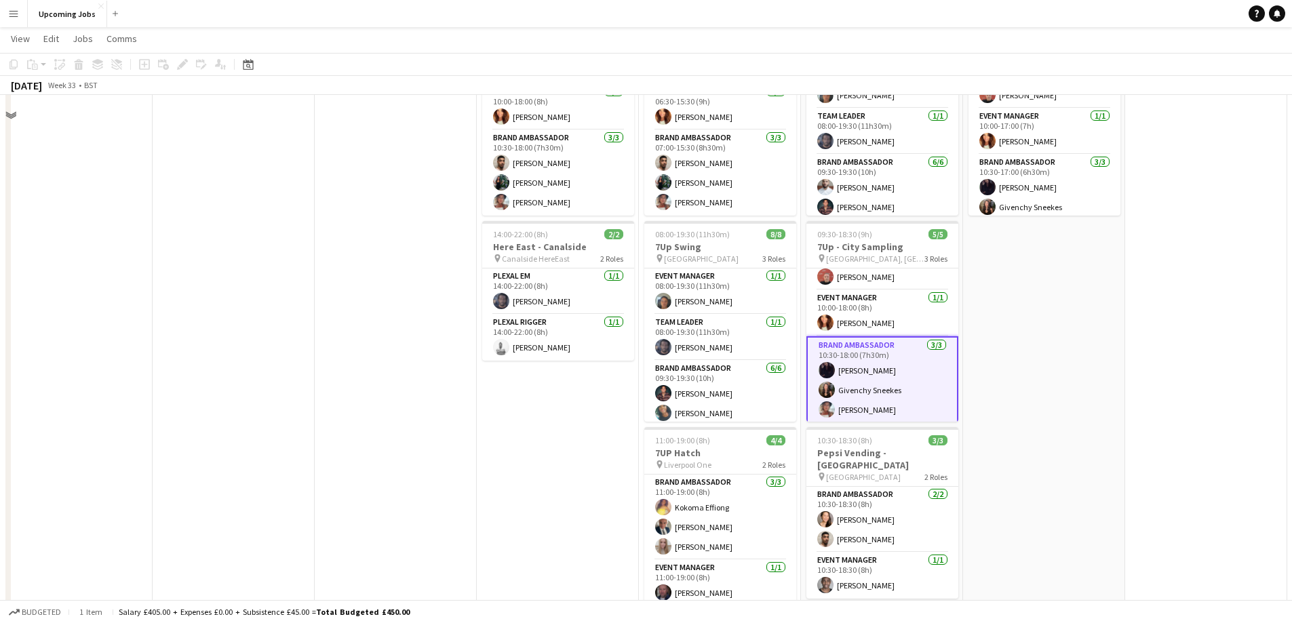
scroll to position [0, 0]
